Goal: Task Accomplishment & Management: Use online tool/utility

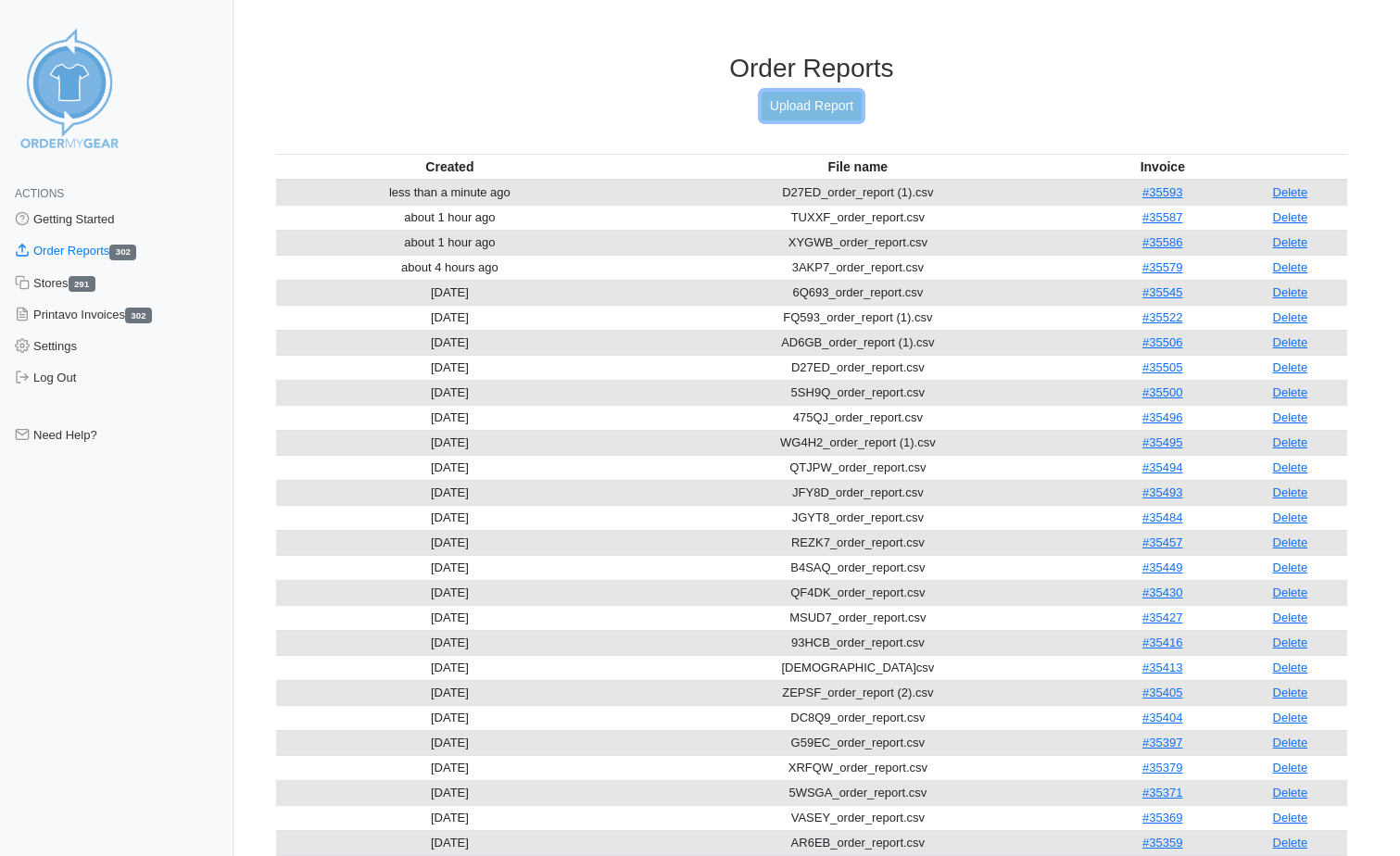
click at [826, 109] on link "Upload Report" at bounding box center [812, 106] width 100 height 29
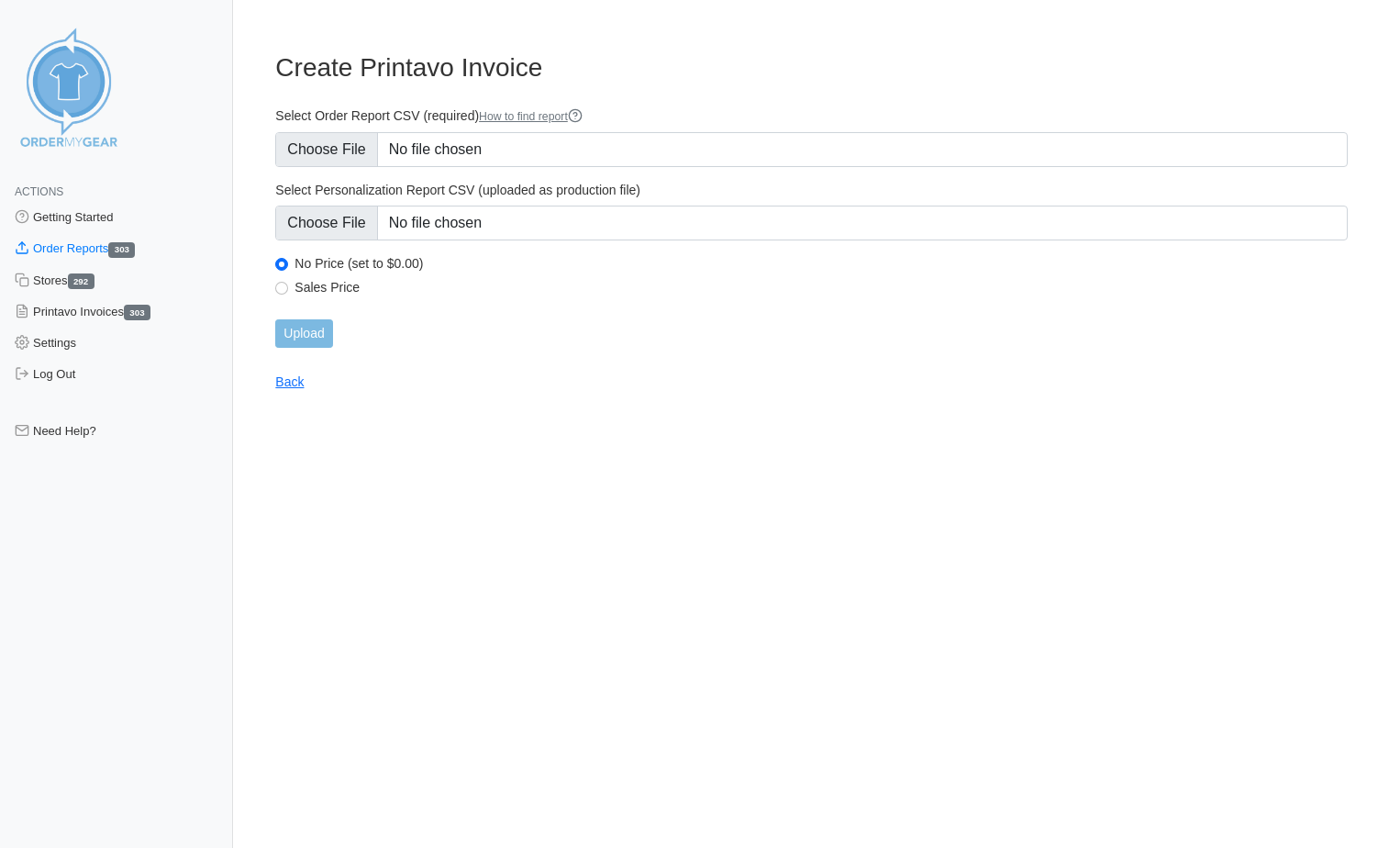
type input "C:\fakepath\UU5P7_order_report.csv"
click at [323, 337] on input "Upload" at bounding box center [304, 333] width 57 height 28
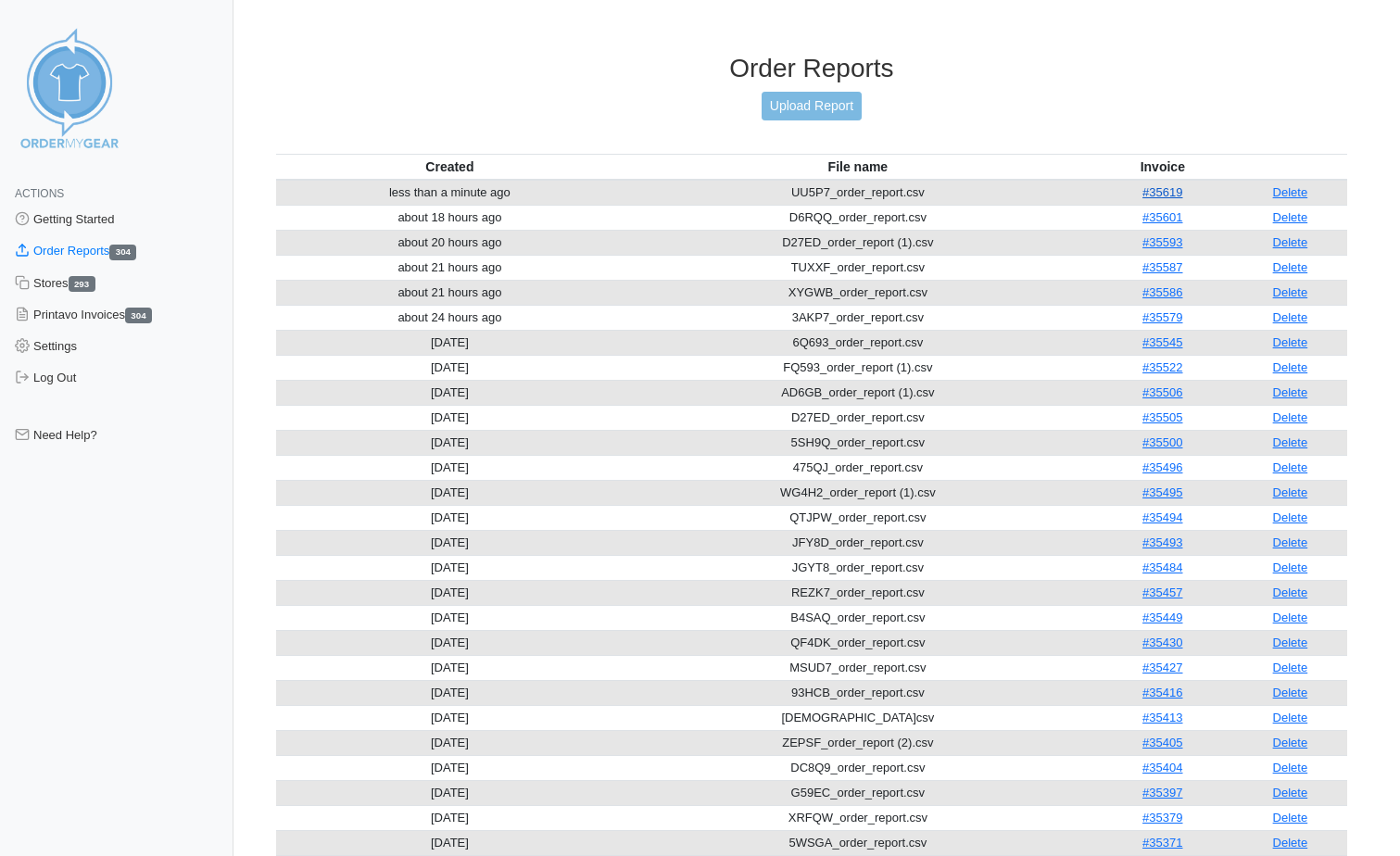
click at [1171, 194] on link "#35619" at bounding box center [1163, 192] width 40 height 14
